Goal: Connect with others: Establish contact or relationships with other users

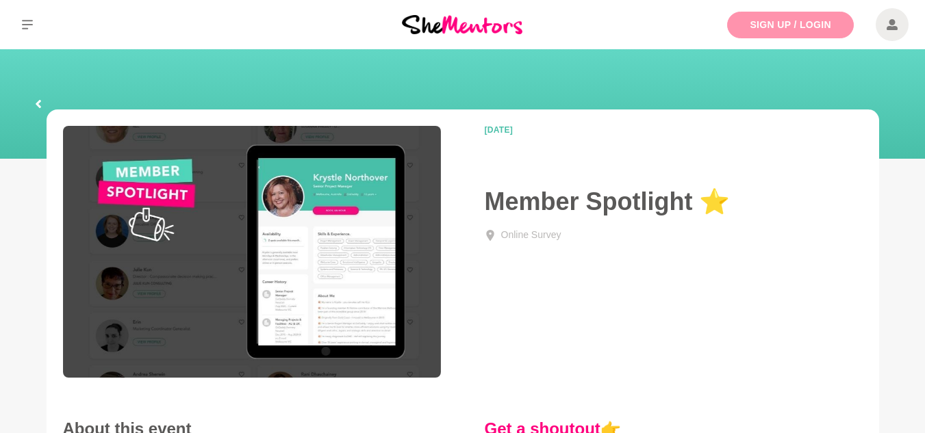
click at [793, 29] on link "Sign Up / Login" at bounding box center [790, 25] width 127 height 27
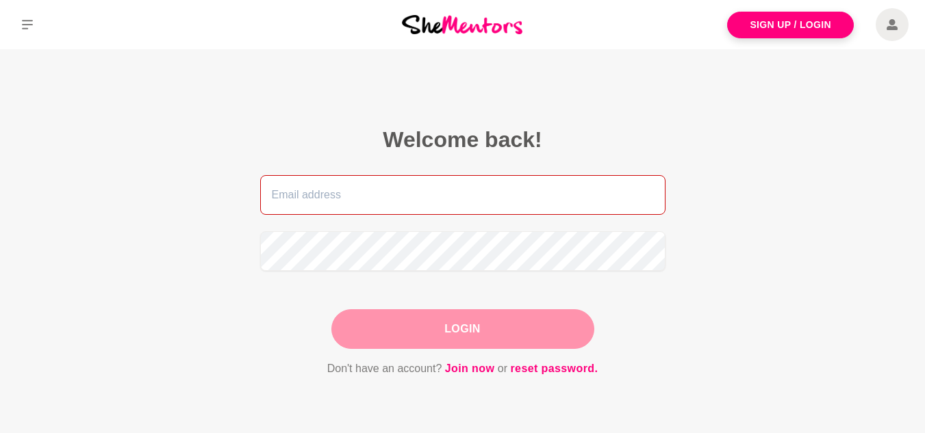
type input "[EMAIL_ADDRESS][DOMAIN_NAME]"
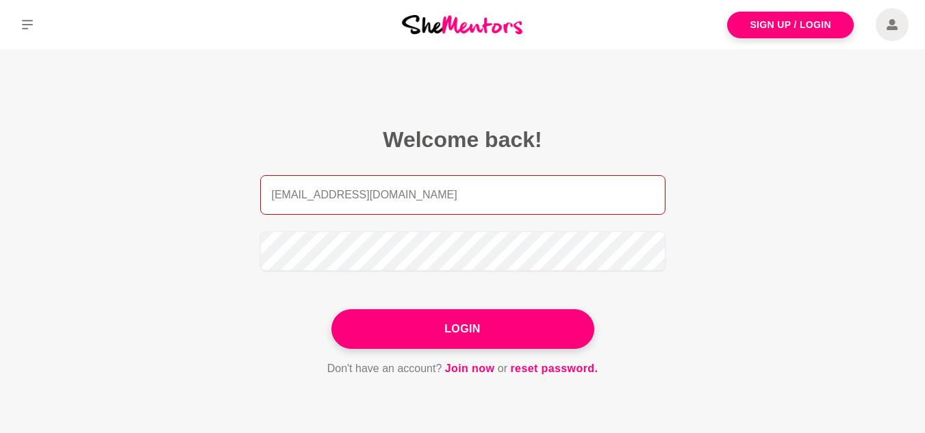
click at [454, 190] on input "[EMAIL_ADDRESS][DOMAIN_NAME]" at bounding box center [462, 195] width 405 height 40
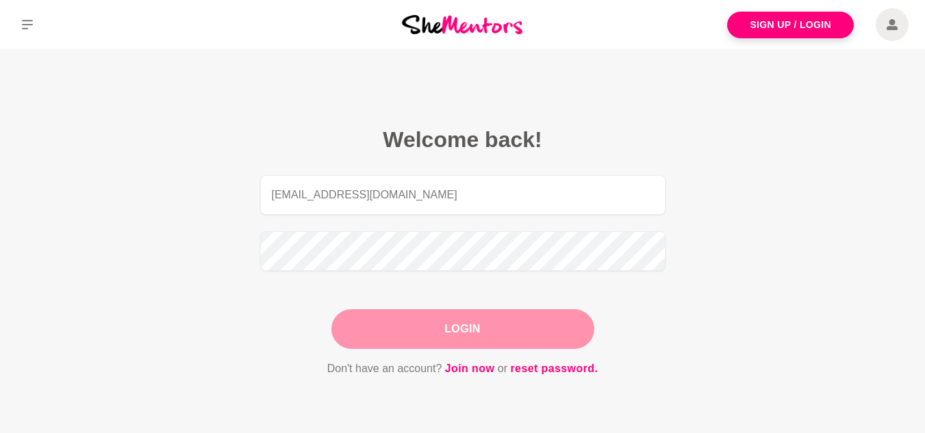
click at [492, 321] on button "Login" at bounding box center [462, 329] width 263 height 40
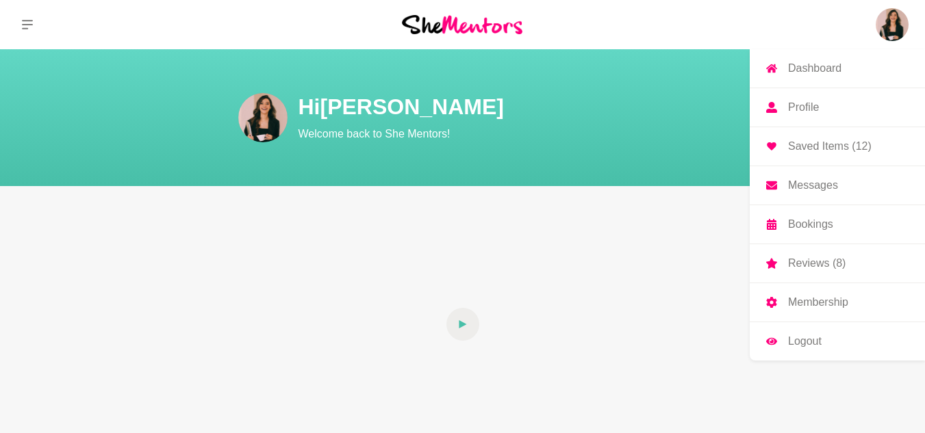
click at [833, 186] on p "Messages" at bounding box center [813, 185] width 50 height 11
